Goal: Task Accomplishment & Management: Manage account settings

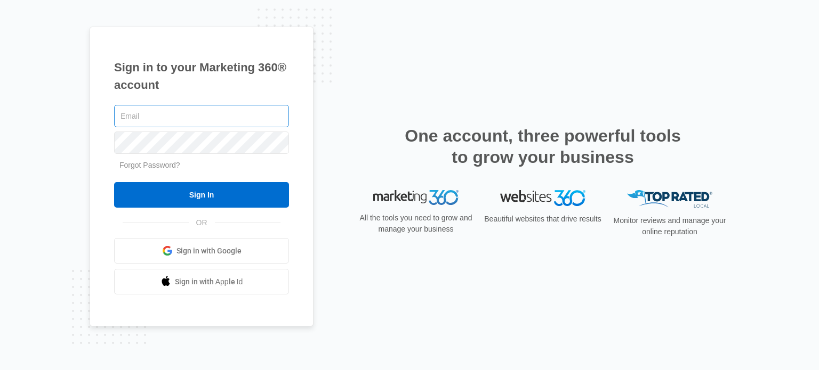
click at [156, 120] on input "text" at bounding box center [201, 116] width 175 height 22
type input "[EMAIL_ADDRESS][DOMAIN_NAME]"
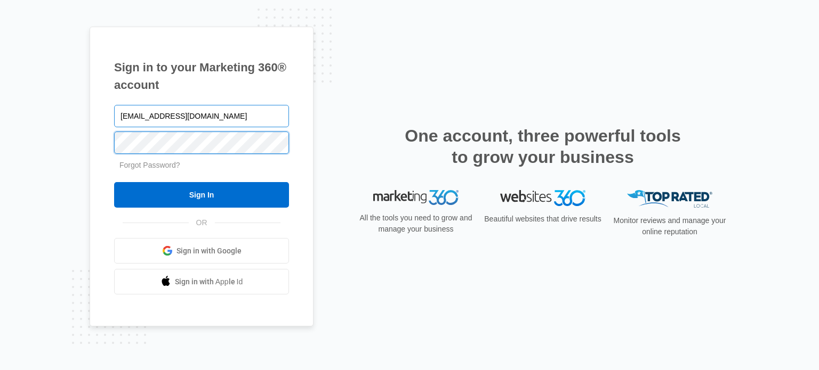
click at [114, 182] on input "Sign In" at bounding box center [201, 195] width 175 height 26
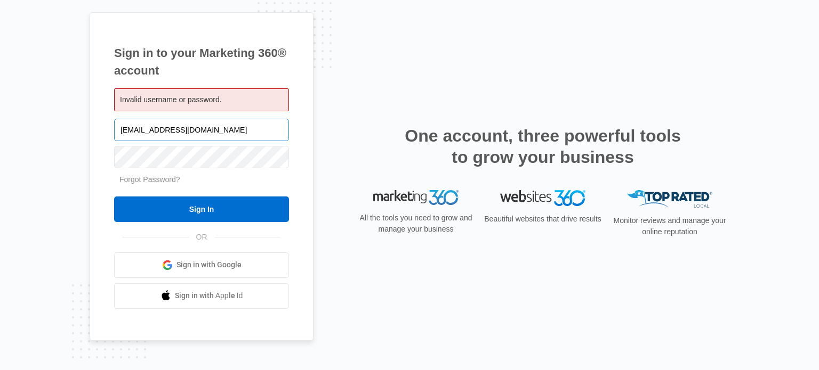
click at [197, 132] on input "[EMAIL_ADDRESS][DOMAIN_NAME]" at bounding box center [201, 130] width 175 height 22
click at [295, 170] on div "Sign in to your Marketing 360® account Invalid username or password. [EMAIL_ADD…" at bounding box center [202, 176] width 224 height 329
click at [279, 76] on h1 "Sign in to your Marketing 360® account" at bounding box center [201, 61] width 175 height 35
click at [222, 266] on span "Sign in with Google" at bounding box center [208, 265] width 65 height 11
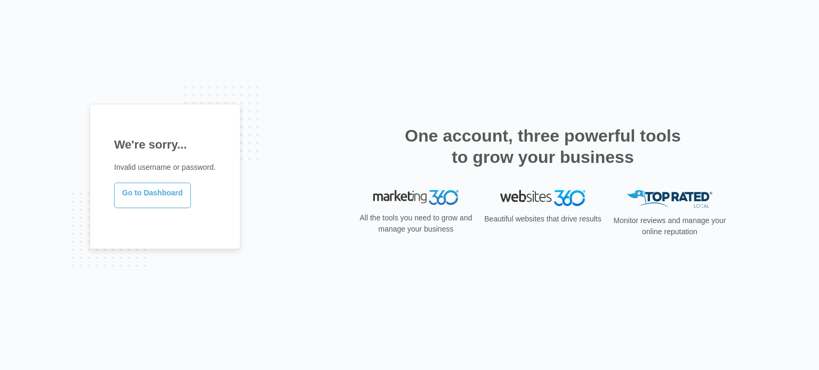
click at [151, 189] on link "Go to Dashboard" at bounding box center [152, 196] width 77 height 26
